Goal: Navigation & Orientation: Find specific page/section

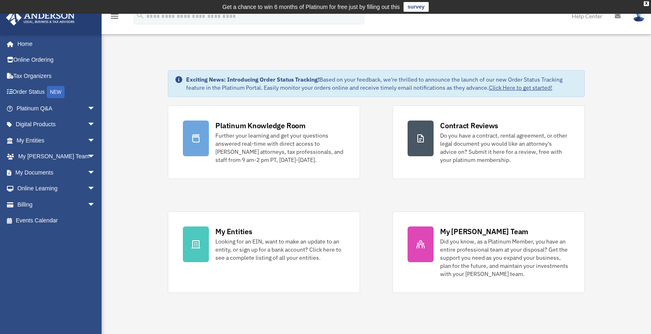
click at [71, 125] on link "Digital Products arrow_drop_down" at bounding box center [57, 125] width 102 height 16
click at [87, 123] on span "arrow_drop_down" at bounding box center [95, 125] width 16 height 17
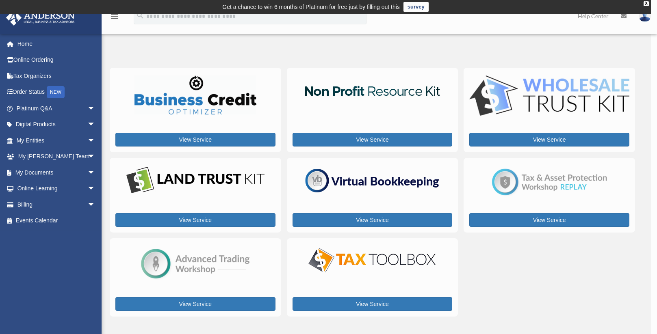
click at [81, 127] on div "x" at bounding box center [328, 167] width 657 height 334
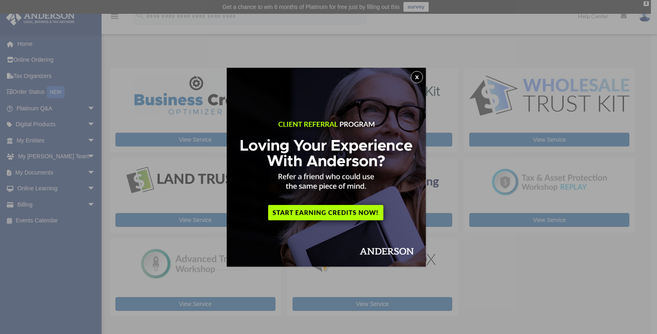
click at [422, 75] on button "x" at bounding box center [417, 77] width 12 height 12
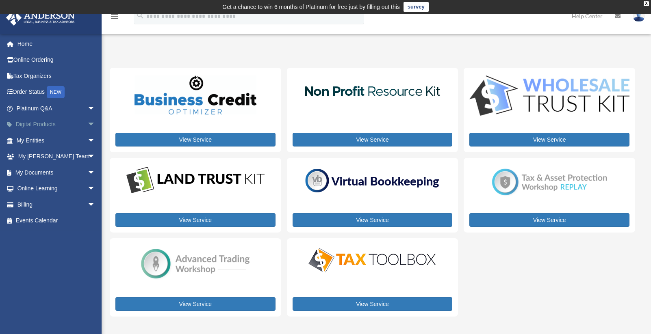
click at [87, 122] on span "arrow_drop_down" at bounding box center [95, 125] width 16 height 17
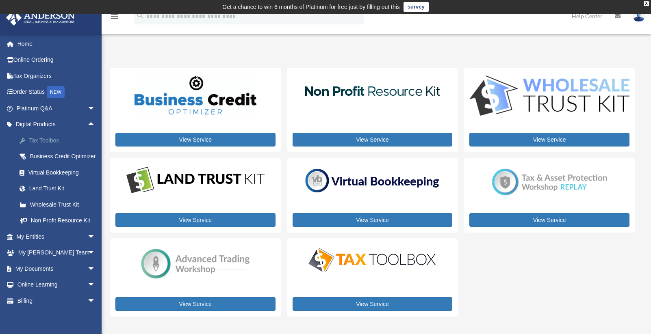
click at [46, 138] on div "Tax Toolbox" at bounding box center [62, 141] width 69 height 10
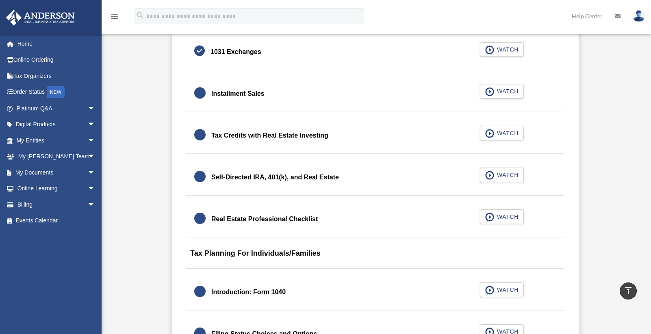
scroll to position [1137, 0]
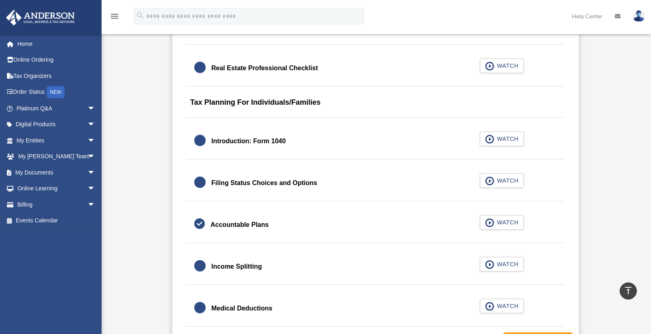
click at [156, 217] on div "0% Complete Last activity on December 17, 2024 9:34 am In Progress Introduction…" at bounding box center [375, 26] width 531 height 1976
click at [40, 74] on link "Tax Organizers" at bounding box center [57, 76] width 102 height 16
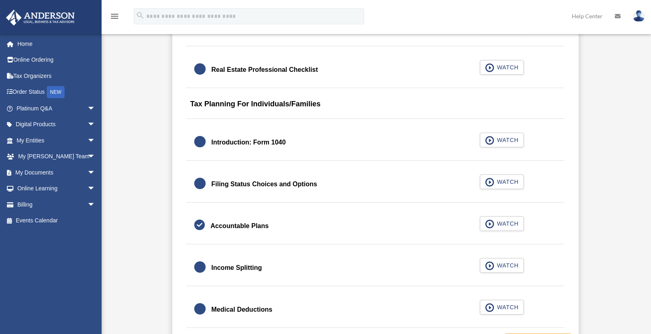
scroll to position [1137, 0]
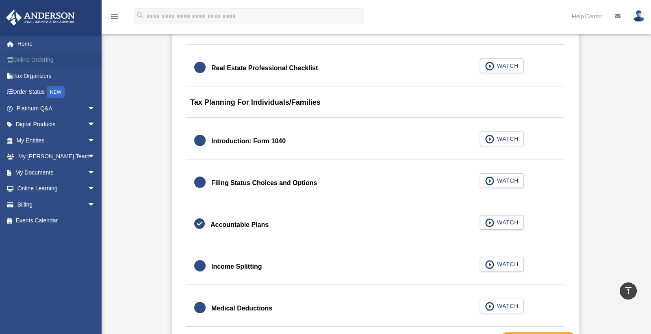
click at [40, 59] on link "Online Ordering" at bounding box center [57, 60] width 102 height 16
